Goal: Communication & Community: Answer question/provide support

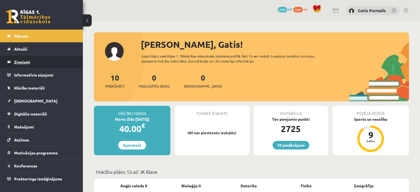
click at [25, 60] on legend "Ziņojumi 0" at bounding box center [45, 61] width 62 height 13
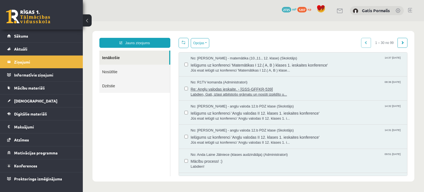
click at [209, 90] on span "Re: Angļu valodas ieskaite. - [GSS-GFFKR-539]" at bounding box center [296, 88] width 211 height 7
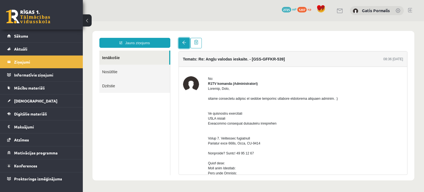
click at [185, 43] on span at bounding box center [184, 43] width 4 height 4
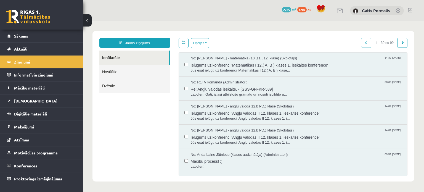
click at [225, 95] on span "Labdien, Gati, izlasi atbilstošo grāmatu un nosūti izpildīto u..." at bounding box center [296, 94] width 211 height 5
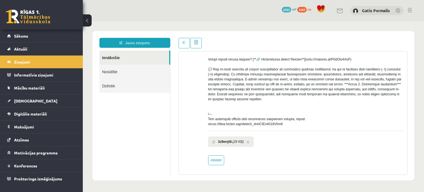
scroll to position [198, 0]
click at [110, 58] on link "Ienākošie" at bounding box center [134, 58] width 70 height 14
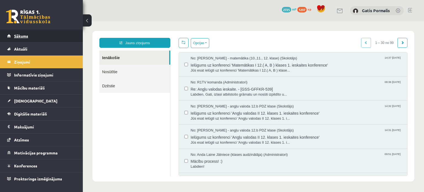
scroll to position [0, 0]
click at [23, 36] on span "Sākums" at bounding box center [21, 35] width 14 height 5
